Goal: Navigation & Orientation: Go to known website

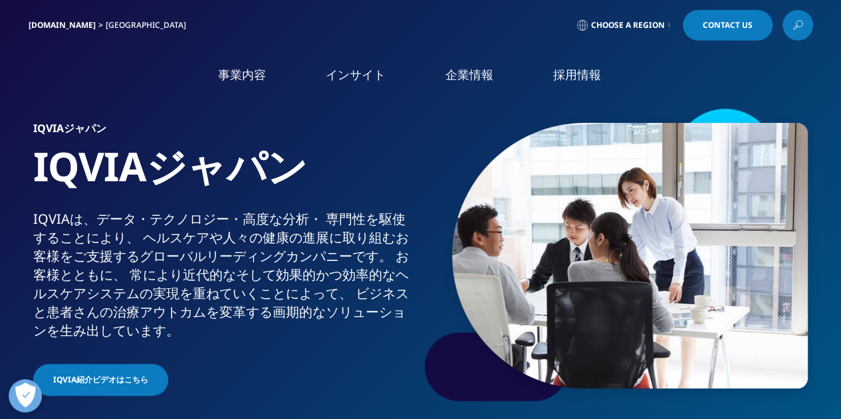
click at [125, 78] on img at bounding box center [82, 78] width 106 height 0
